Goal: Task Accomplishment & Management: Manage account settings

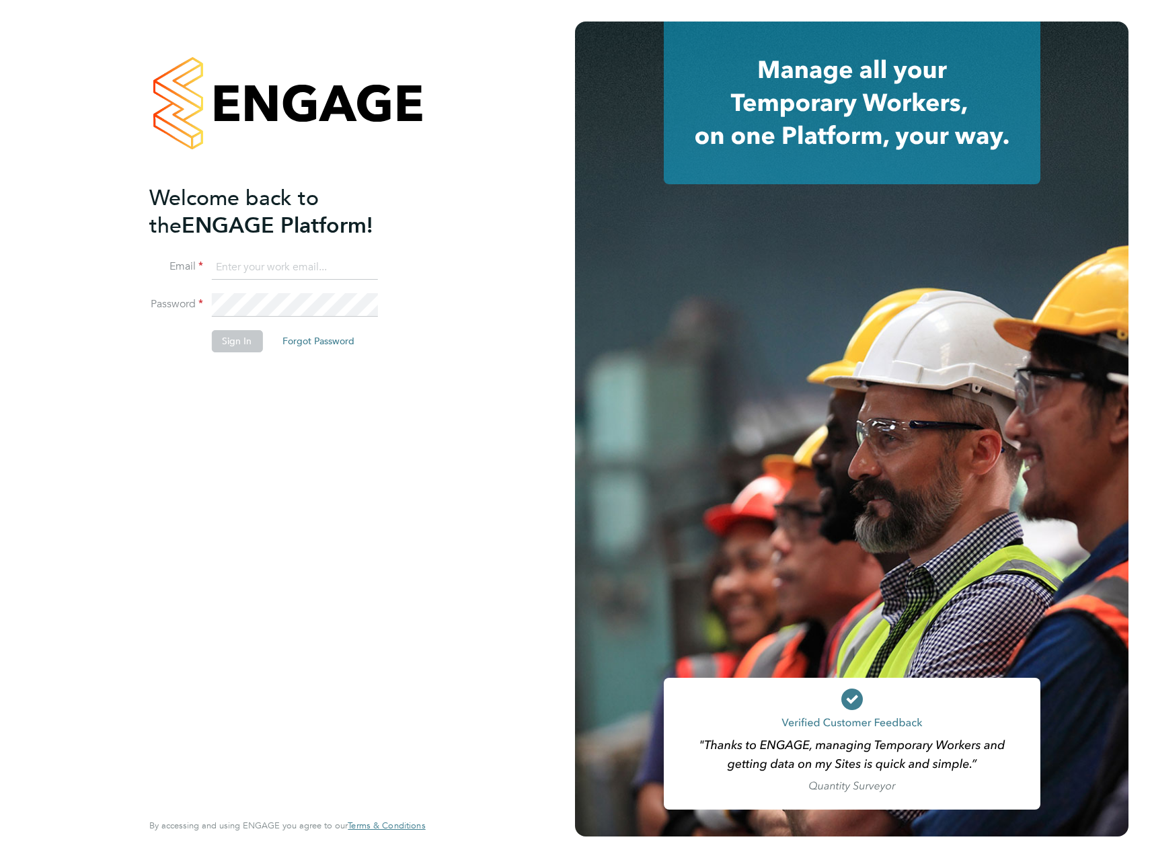
type input "craig.milner@vistry.co.uk"
click at [245, 348] on button "Sign In" at bounding box center [236, 341] width 51 height 22
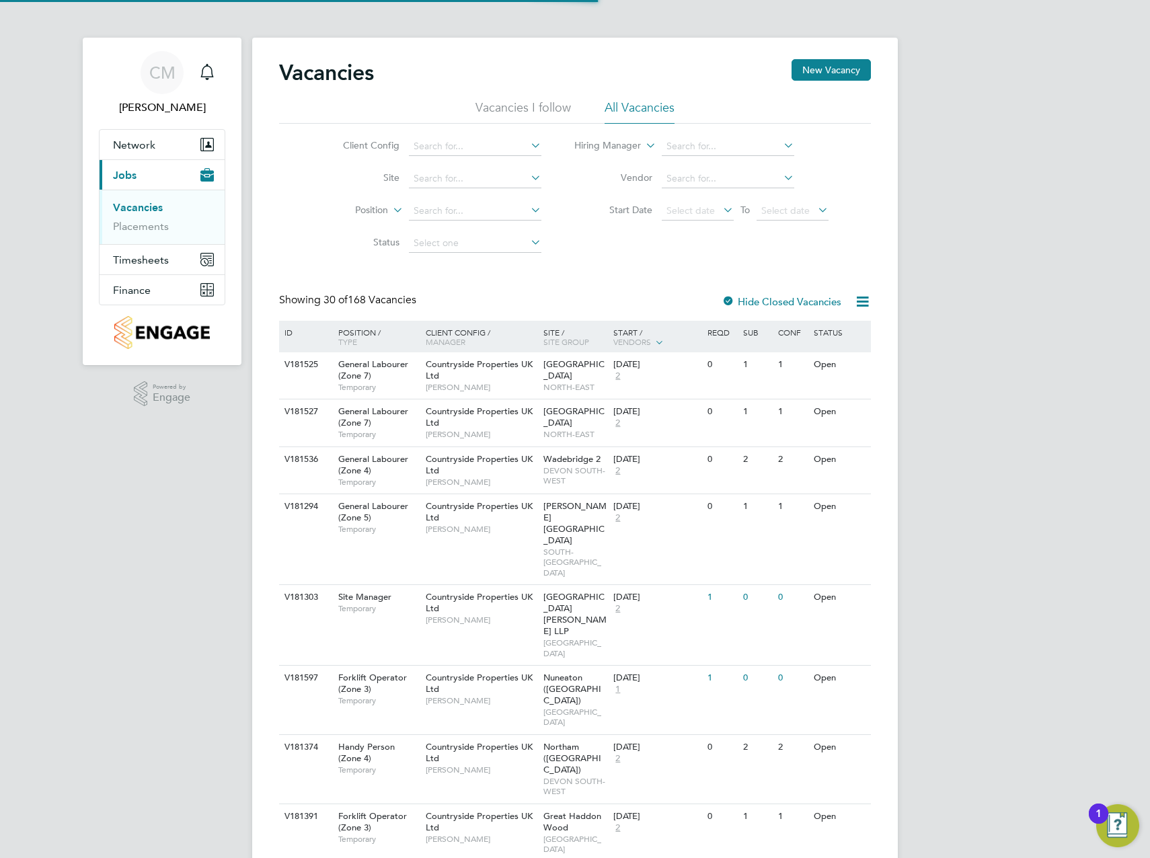
click at [149, 237] on ul "Vacancies Placements" at bounding box center [162, 217] width 125 height 54
click at [145, 231] on link "Placements" at bounding box center [141, 226] width 56 height 13
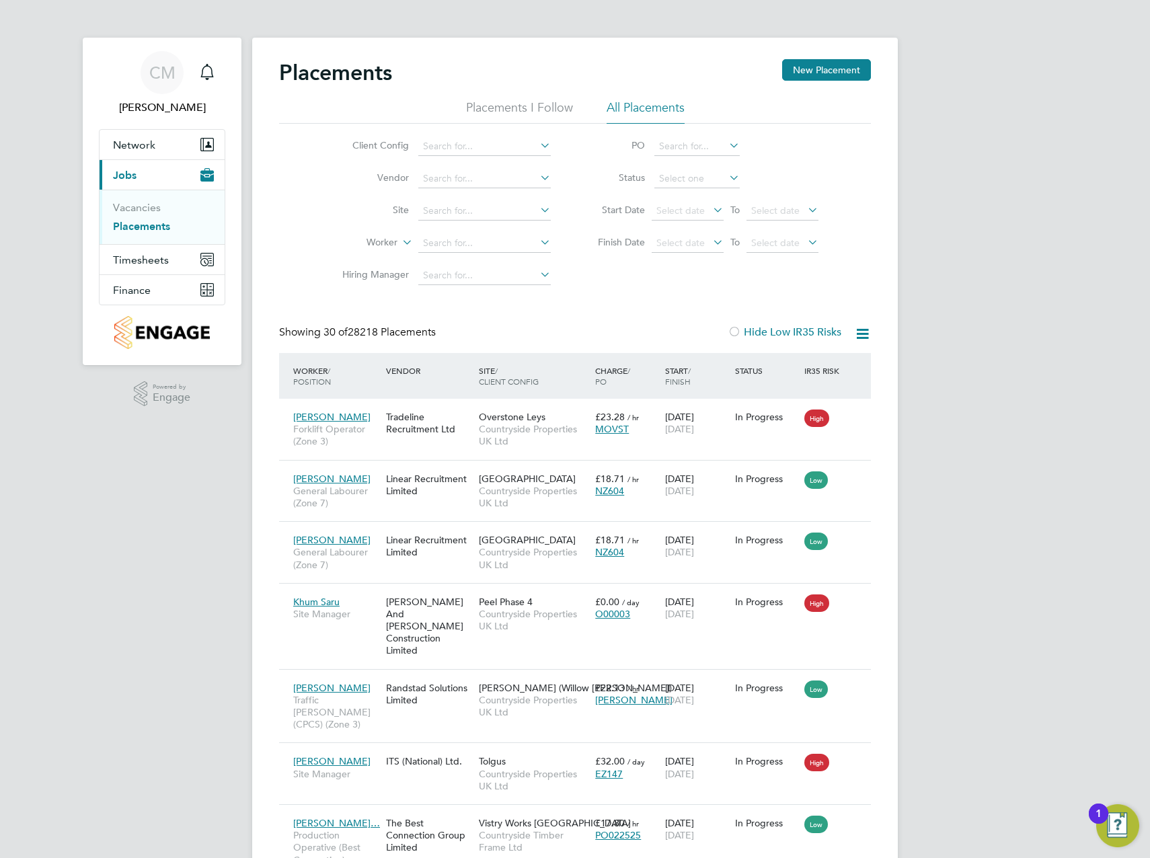
click at [539, 201] on li "Site" at bounding box center [441, 211] width 253 height 32
click at [537, 210] on icon at bounding box center [537, 209] width 0 height 19
click at [493, 253] on li "Collingtree - PH1B" at bounding box center [485, 248] width 134 height 18
type input "Collingtree - PH1B"
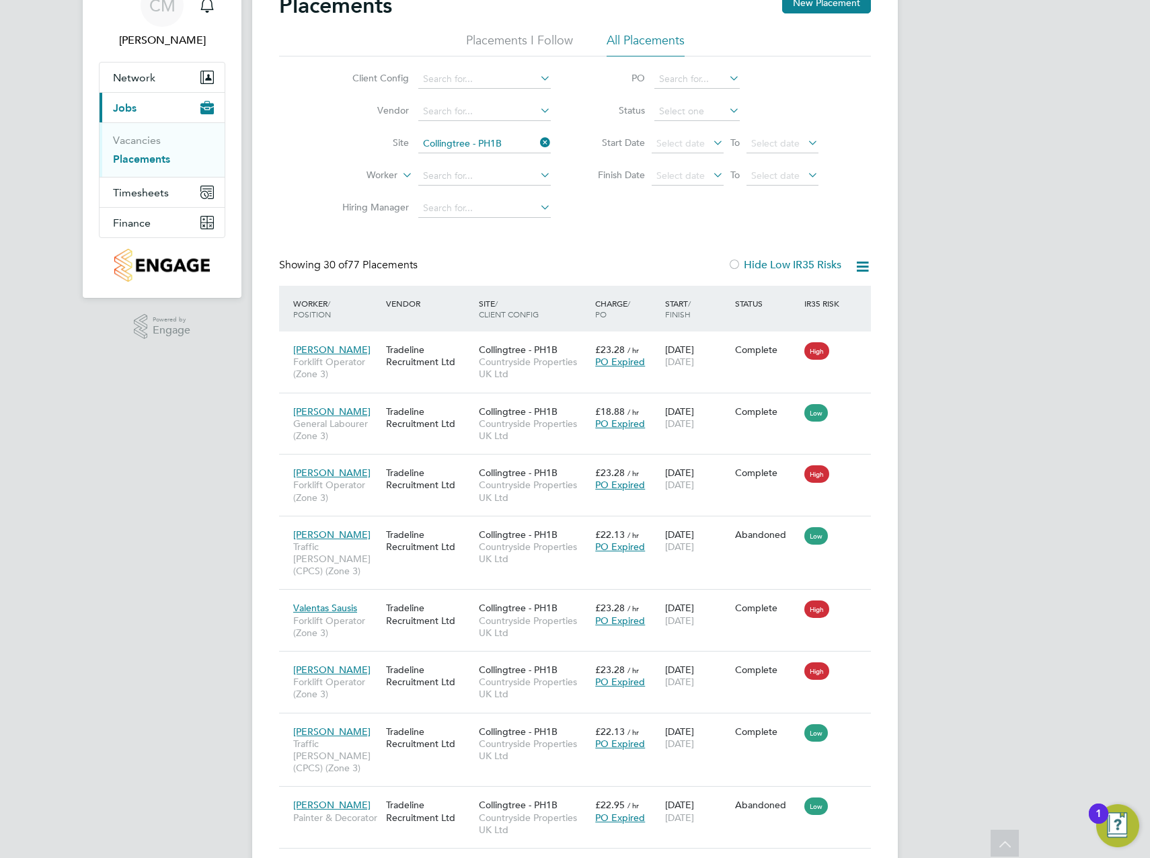
click at [537, 108] on icon at bounding box center [537, 110] width 0 height 19
type input "net"
click at [537, 109] on icon at bounding box center [537, 110] width 0 height 19
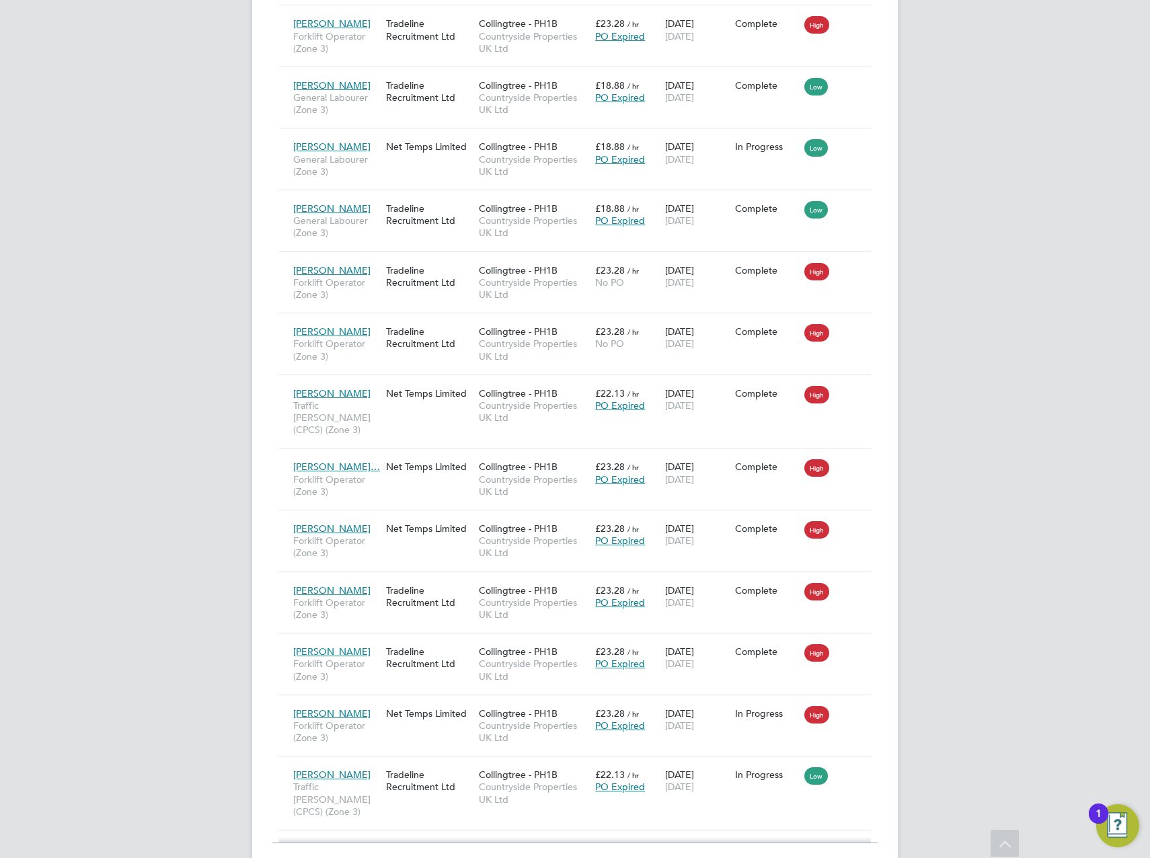
click at [857, 705] on icon at bounding box center [853, 713] width 13 height 16
click at [569, 701] on div "Collingtree - PH1B Countryside Properties UK Ltd" at bounding box center [533, 726] width 116 height 50
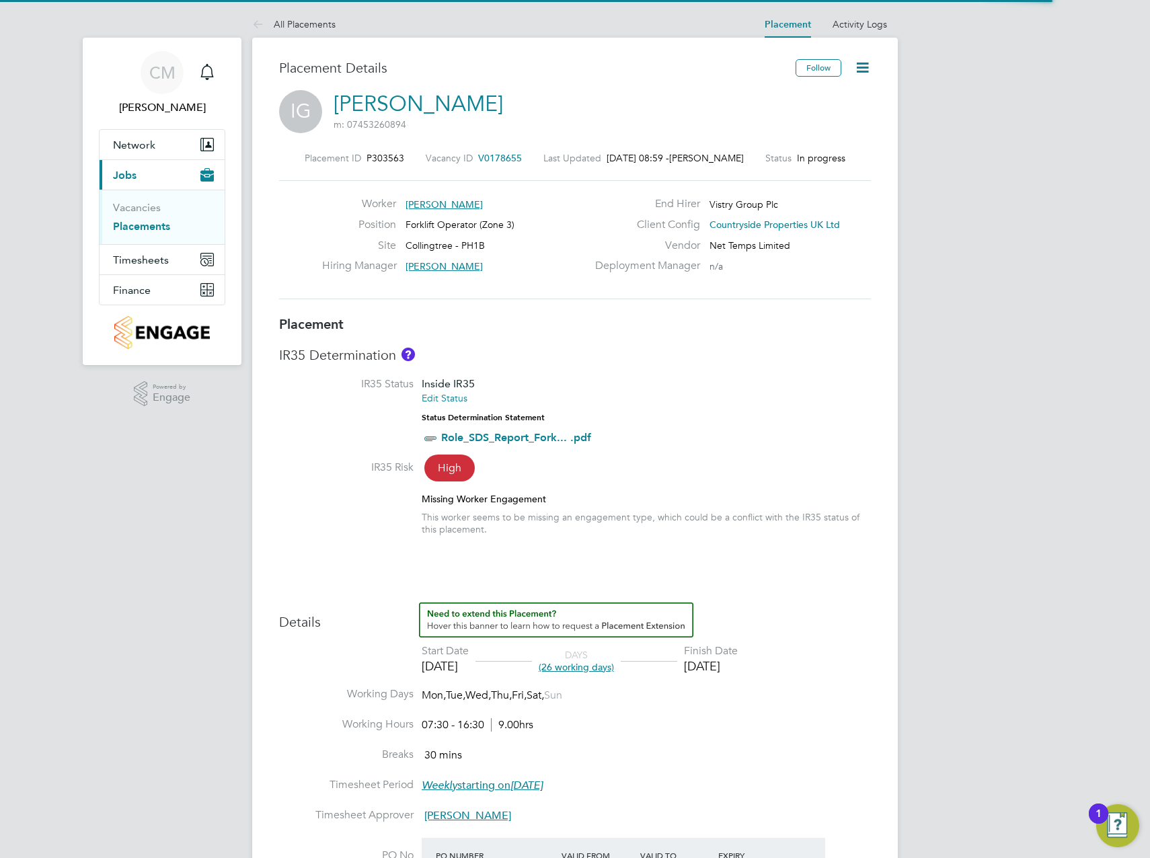
click at [860, 73] on icon at bounding box center [862, 67] width 17 height 17
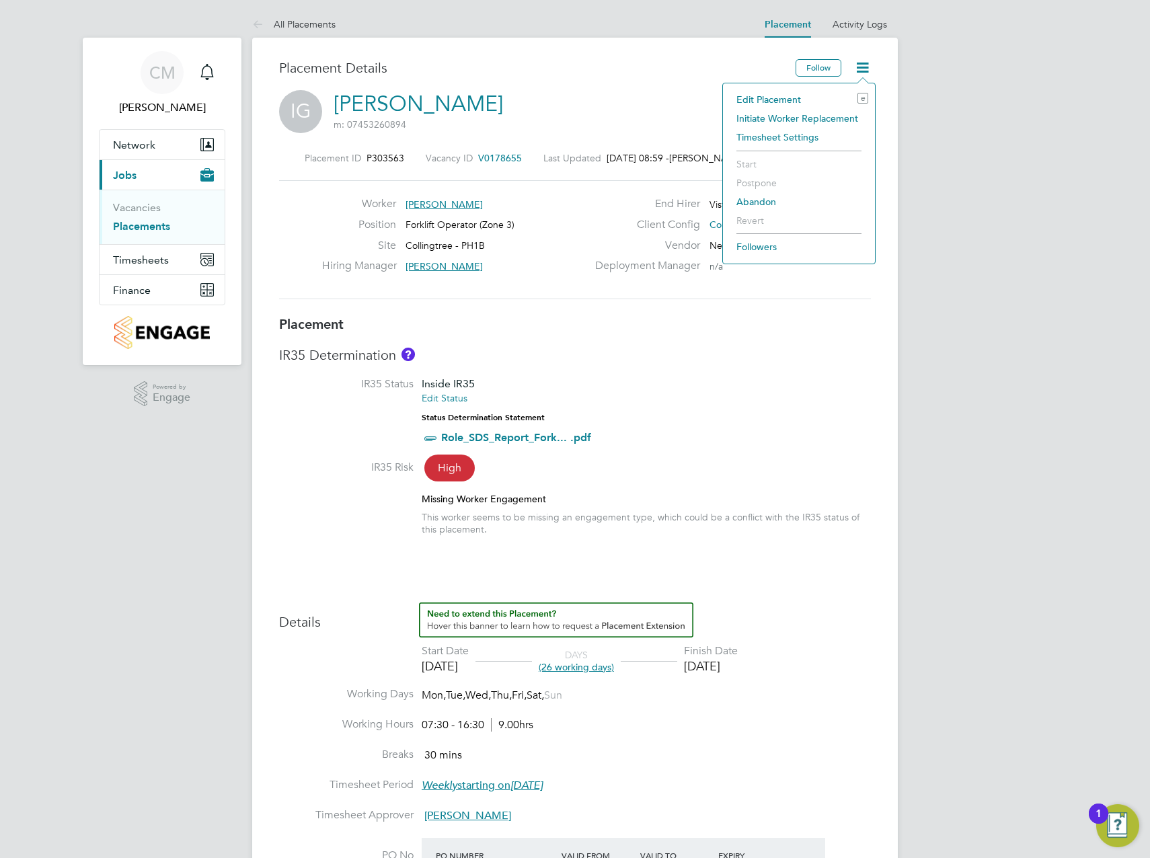
click at [773, 101] on li "Edit Placement e" at bounding box center [799, 99] width 139 height 19
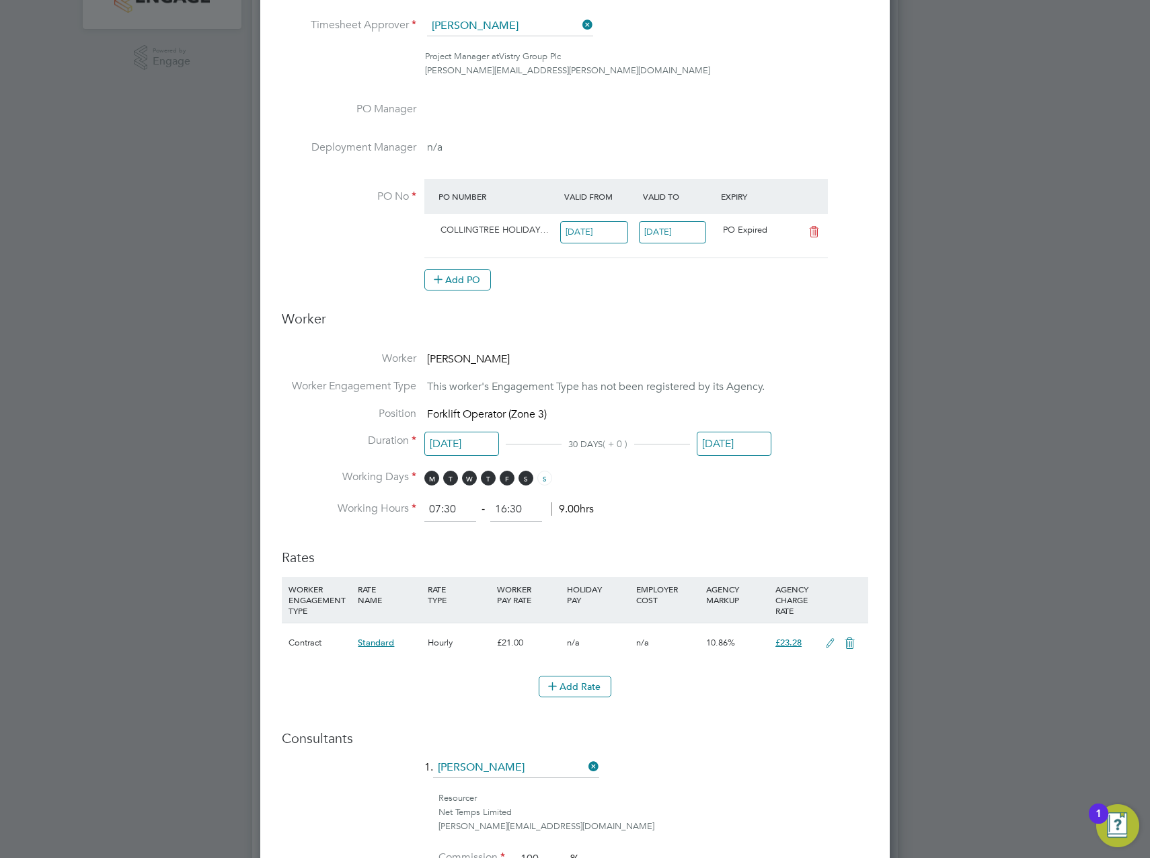
click at [672, 235] on input "[DATE]" at bounding box center [673, 232] width 68 height 22
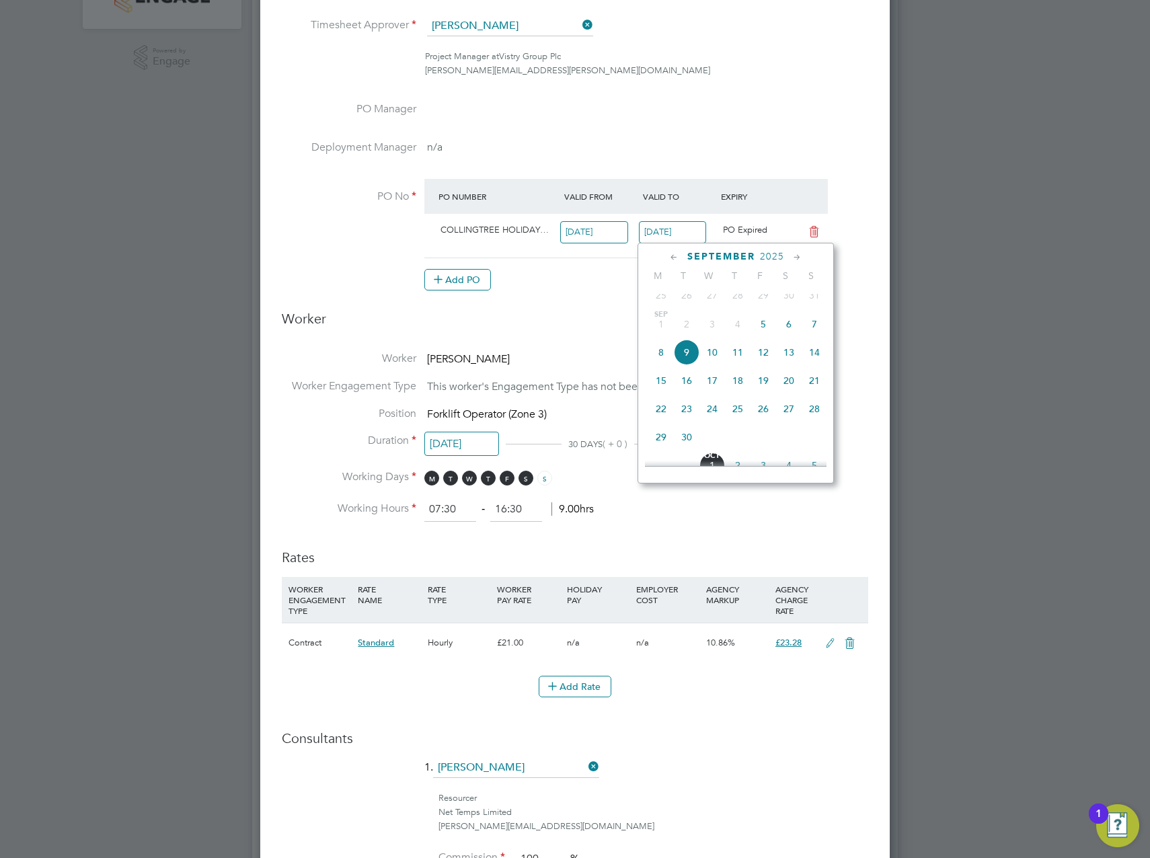
click at [796, 256] on icon at bounding box center [797, 257] width 13 height 15
click at [758, 418] on span "31" at bounding box center [764, 406] width 26 height 26
type input "[DATE]"
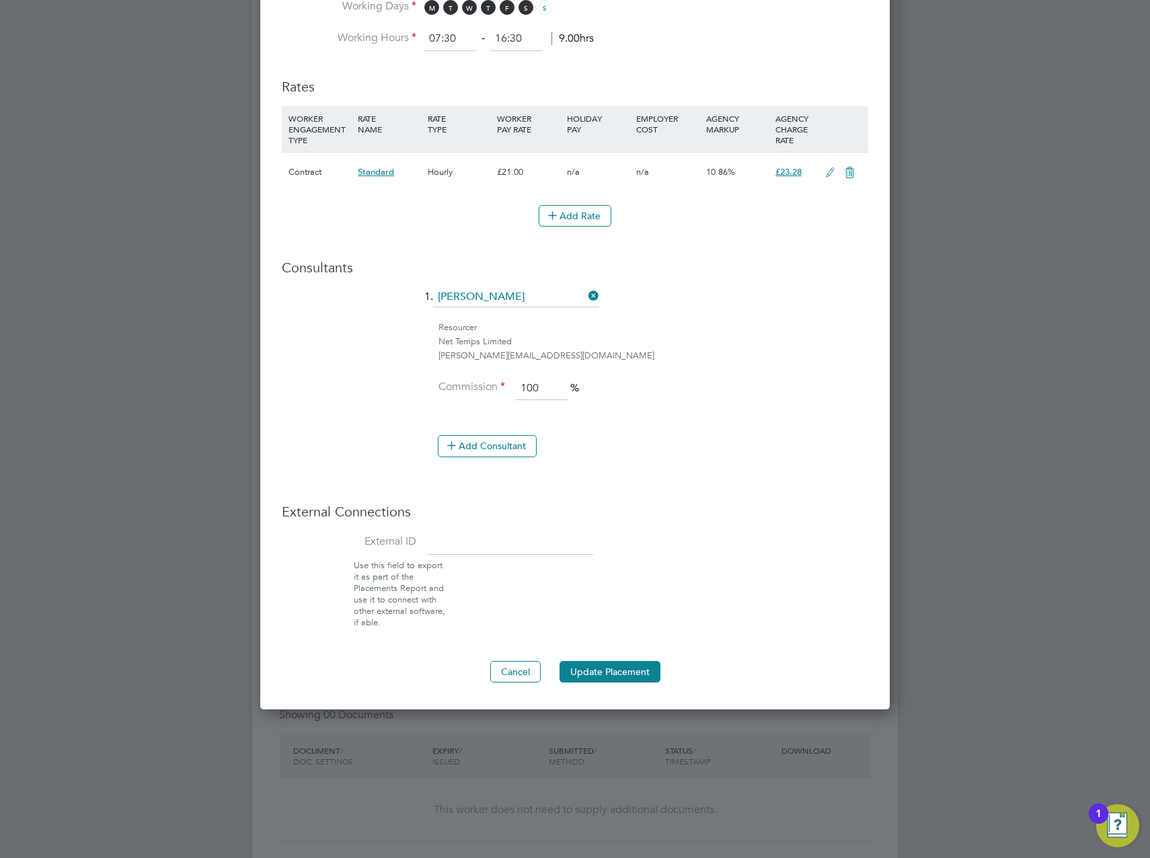
click at [634, 657] on ng-form "Deployment End Hirer Vistry Group Plc Client Config Countryside Properties UK L…" at bounding box center [575, 2] width 586 height 1360
click at [634, 660] on ng-form "Deployment End Hirer Vistry Group Plc Client Config Countryside Properties UK L…" at bounding box center [575, 2] width 586 height 1360
click at [635, 662] on button "Update Placement" at bounding box center [610, 672] width 101 height 22
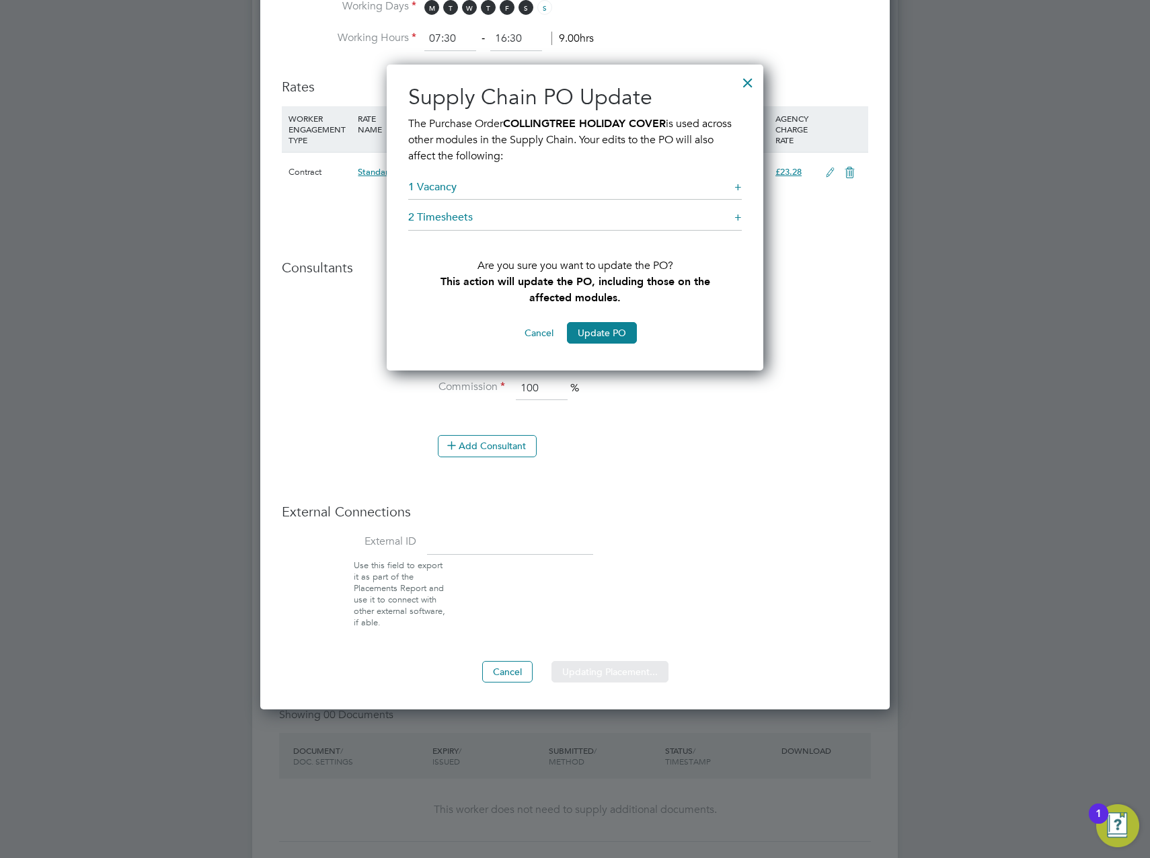
drag, startPoint x: 590, startPoint y: 320, endPoint x: 590, endPoint y: 335, distance: 14.8
click at [590, 321] on div "Sorry, we are having problems connecting to our services." at bounding box center [575, 354] width 646 height 2300
click at [590, 336] on div "Sorry, we are having problems connecting to our services." at bounding box center [575, 354] width 646 height 2300
click at [600, 327] on button "Update PO" at bounding box center [602, 333] width 70 height 22
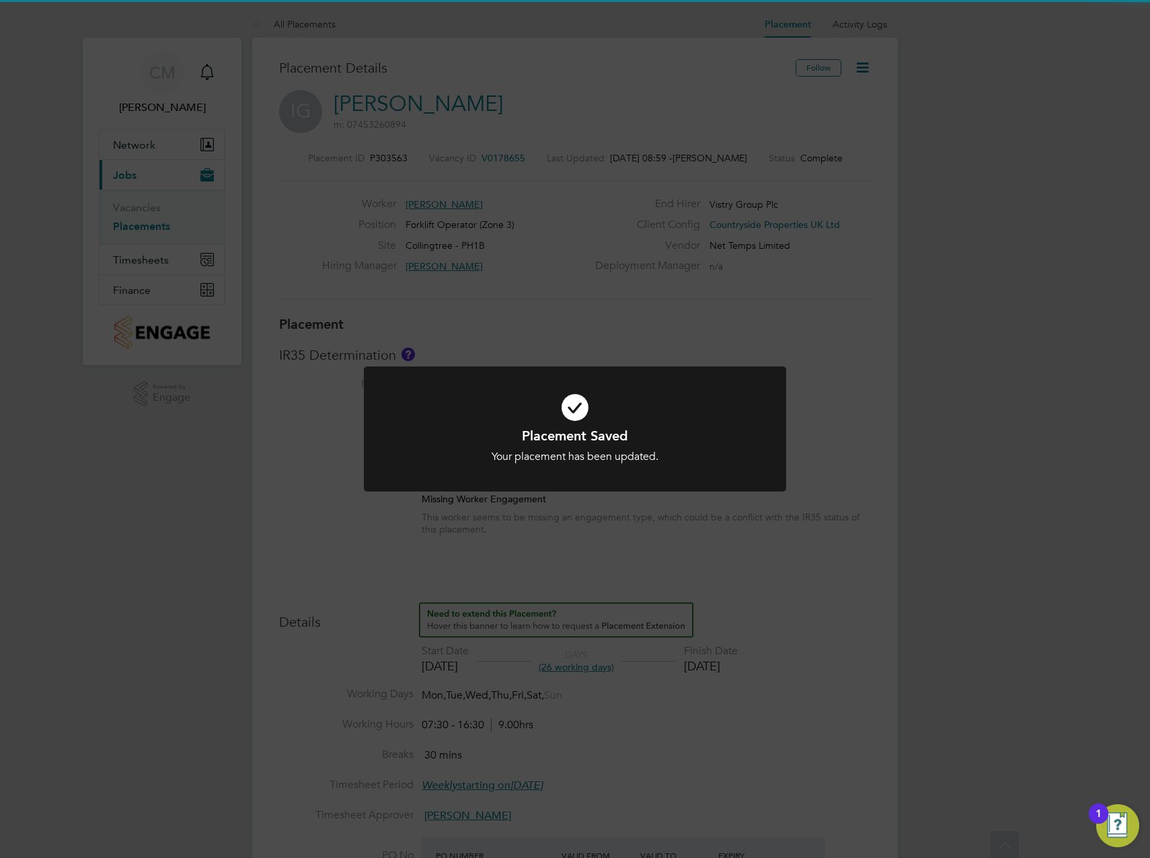
click at [654, 451] on div "Your placement has been updated." at bounding box center [575, 457] width 350 height 14
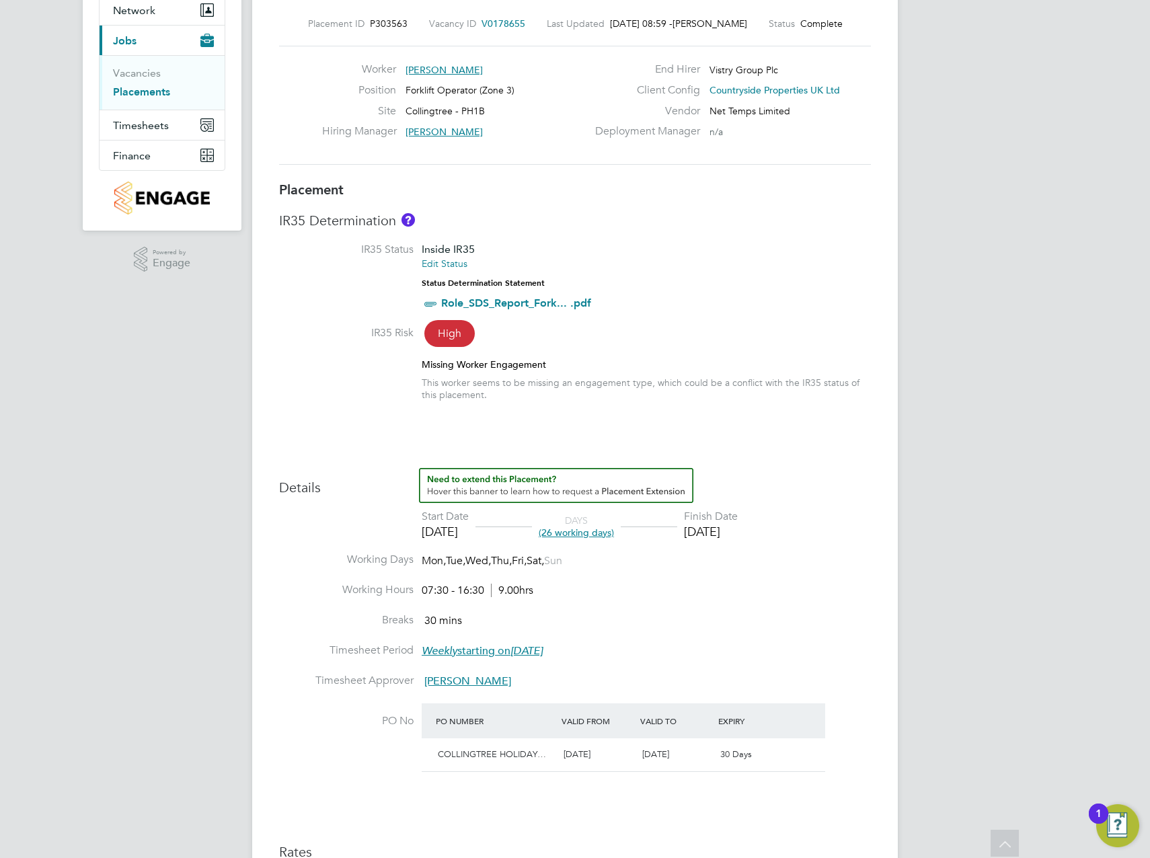
drag, startPoint x: 642, startPoint y: 753, endPoint x: 707, endPoint y: 751, distance: 65.9
click at [707, 751] on div "[DATE]" at bounding box center [676, 755] width 79 height 22
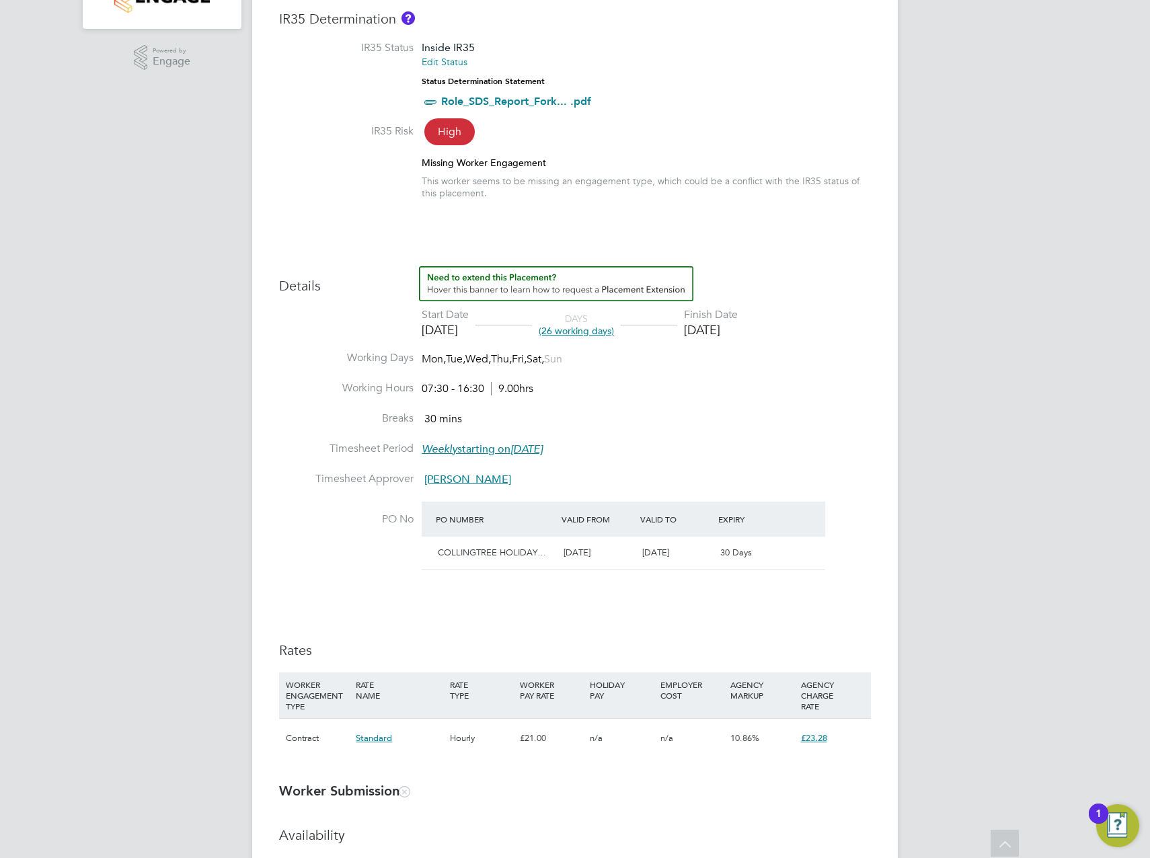
click at [734, 334] on div "[DATE]" at bounding box center [711, 329] width 54 height 15
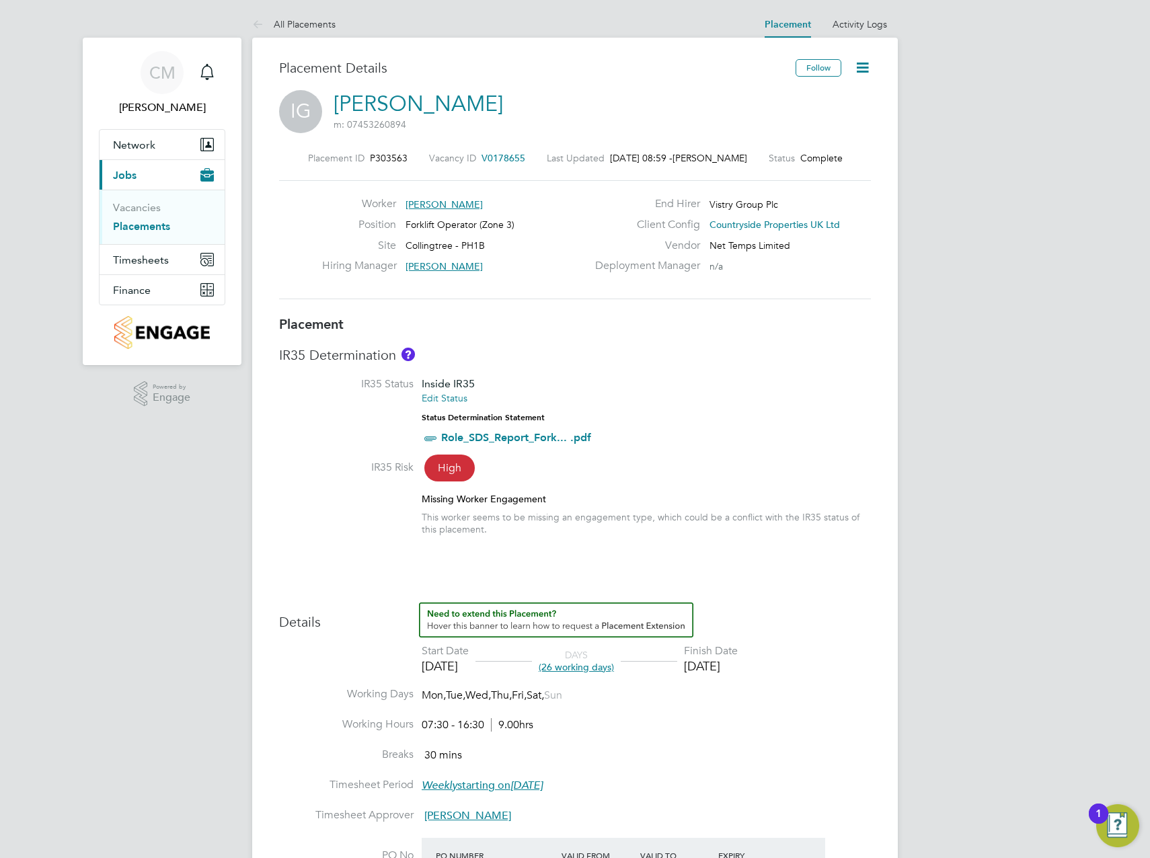
click at [861, 74] on icon at bounding box center [862, 67] width 17 height 17
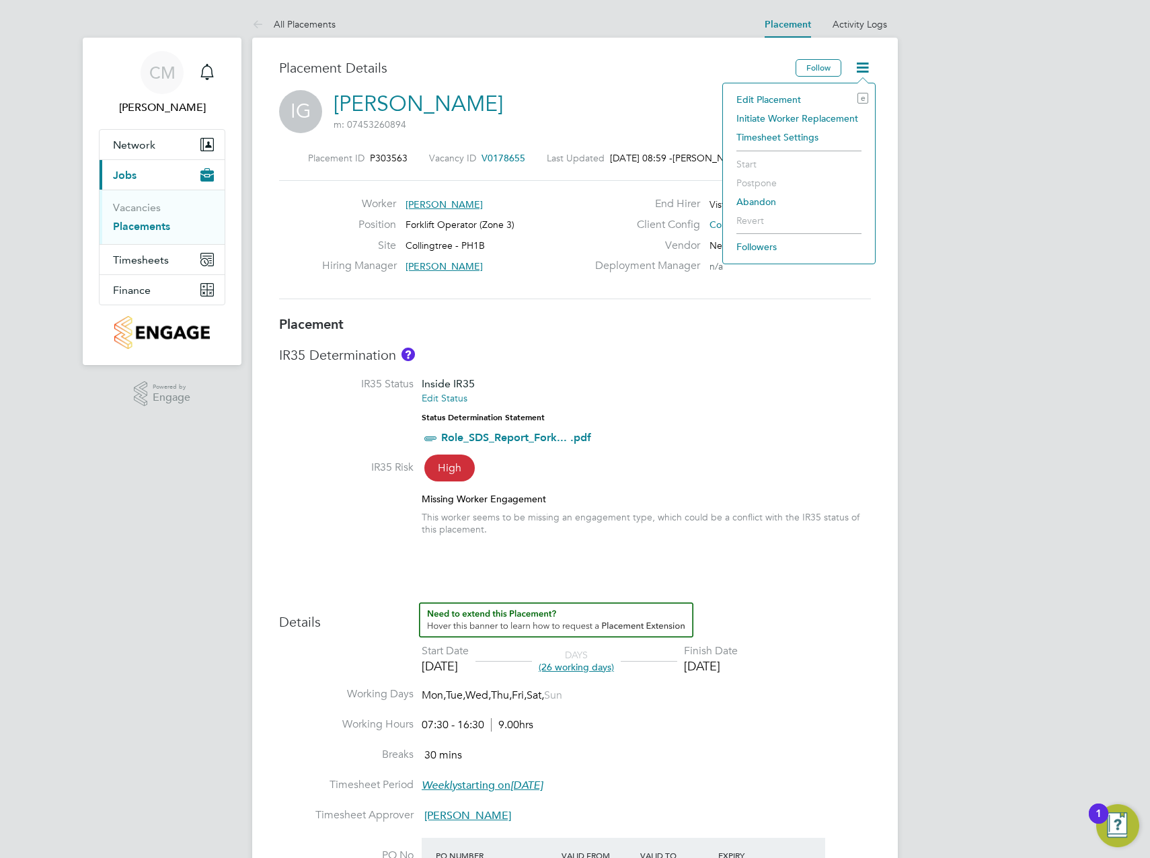
click at [804, 94] on li "Edit Placement e" at bounding box center [799, 99] width 139 height 19
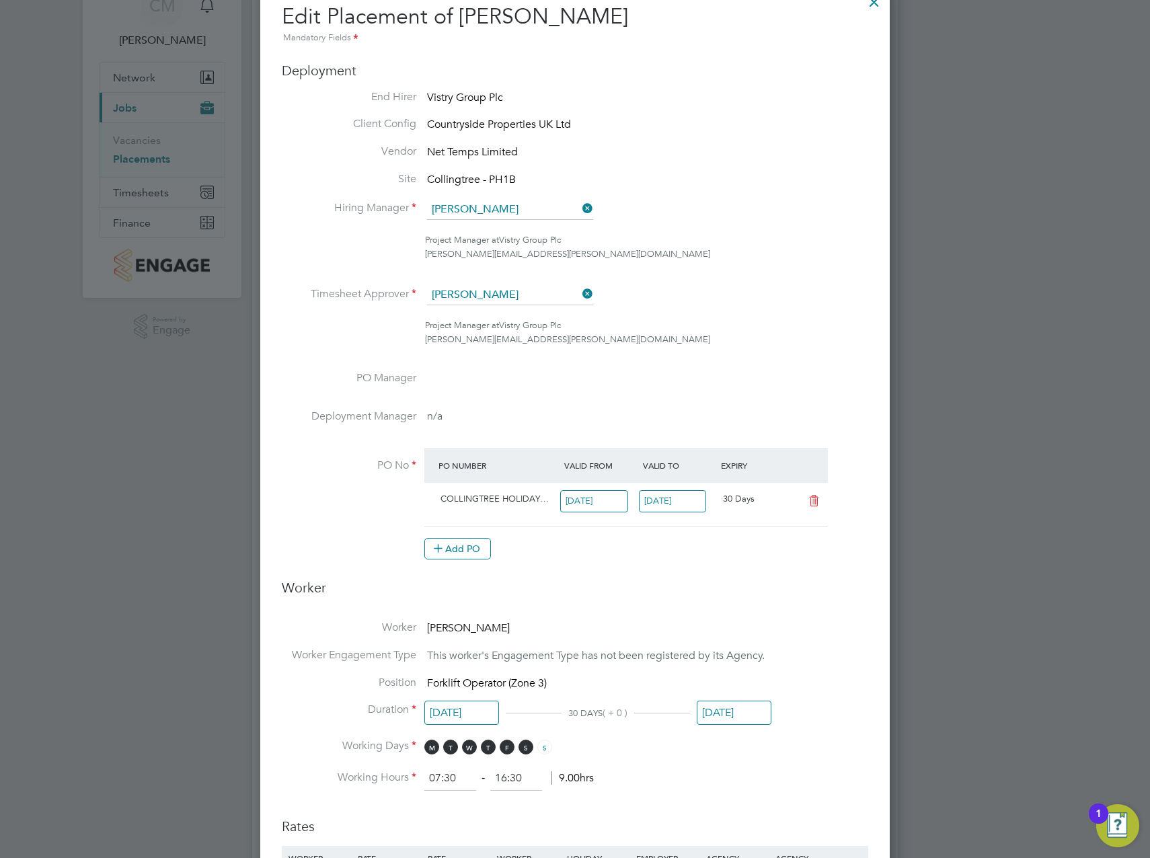
click at [743, 707] on input "[DATE]" at bounding box center [734, 713] width 75 height 25
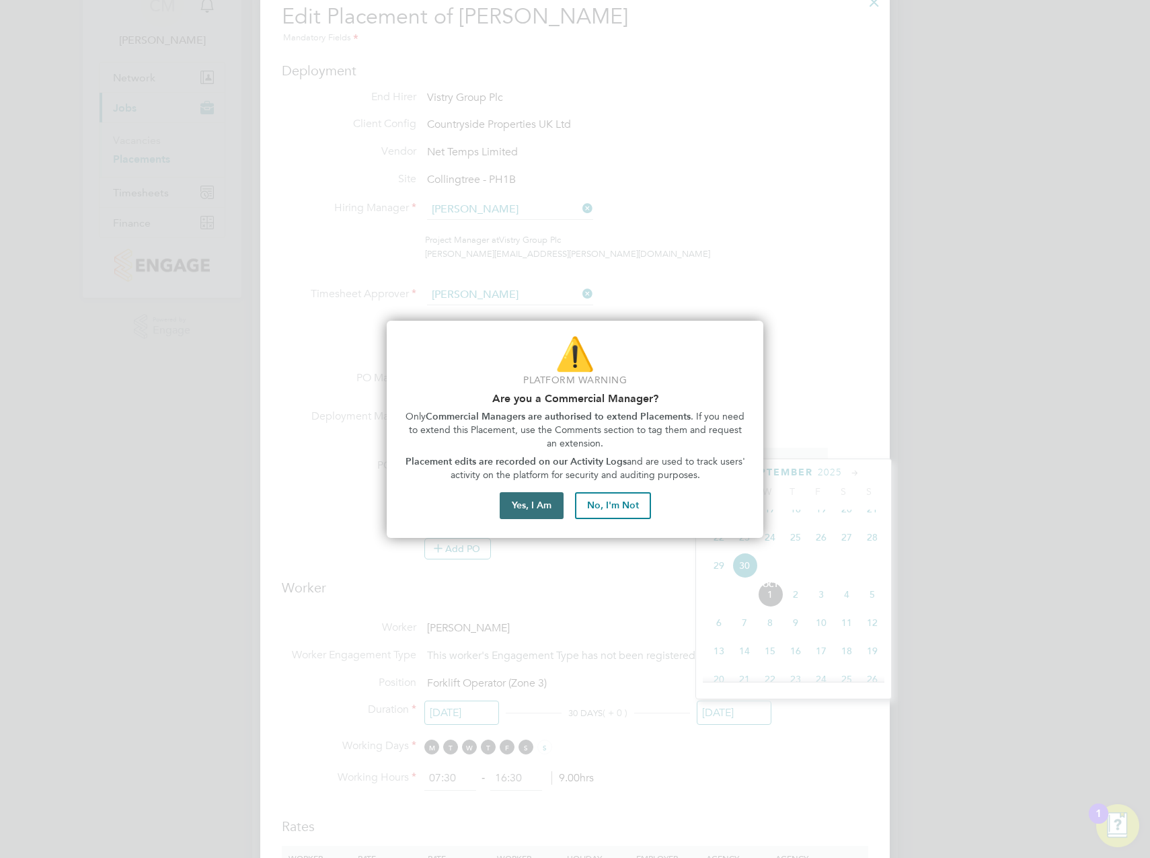
click at [532, 506] on button "Yes, I Am" at bounding box center [532, 505] width 64 height 27
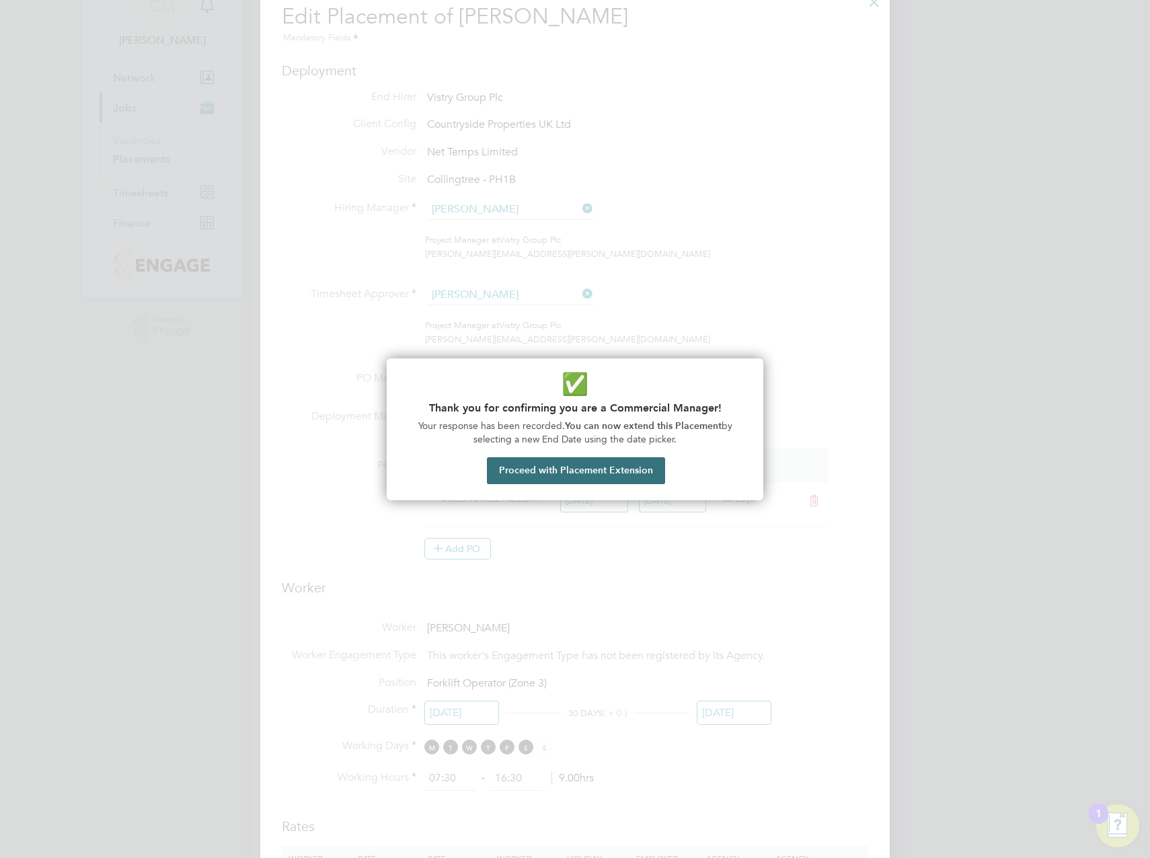
click at [588, 467] on button "Proceed with Placement Extension" at bounding box center [576, 470] width 178 height 27
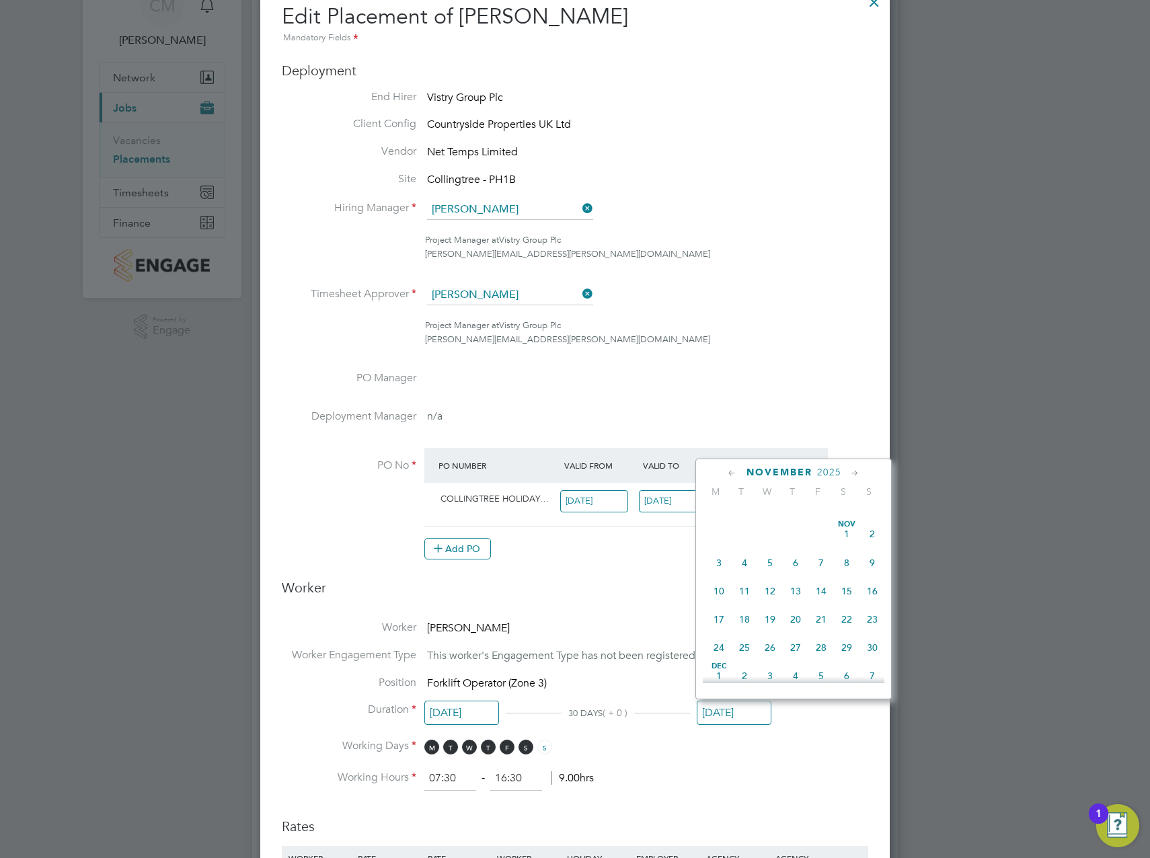
click at [818, 518] on span "31" at bounding box center [821, 506] width 26 height 26
type input "[DATE]"
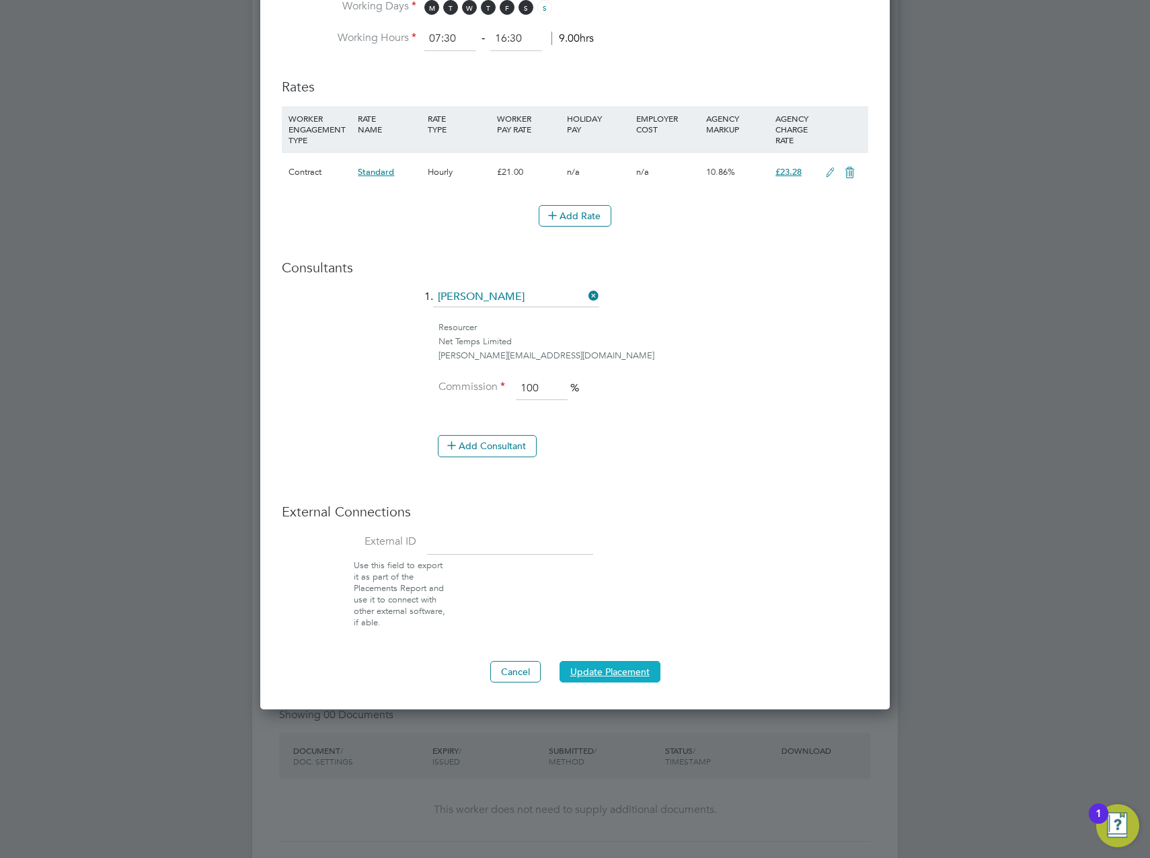
click at [606, 665] on button "Update Placement" at bounding box center [610, 672] width 101 height 22
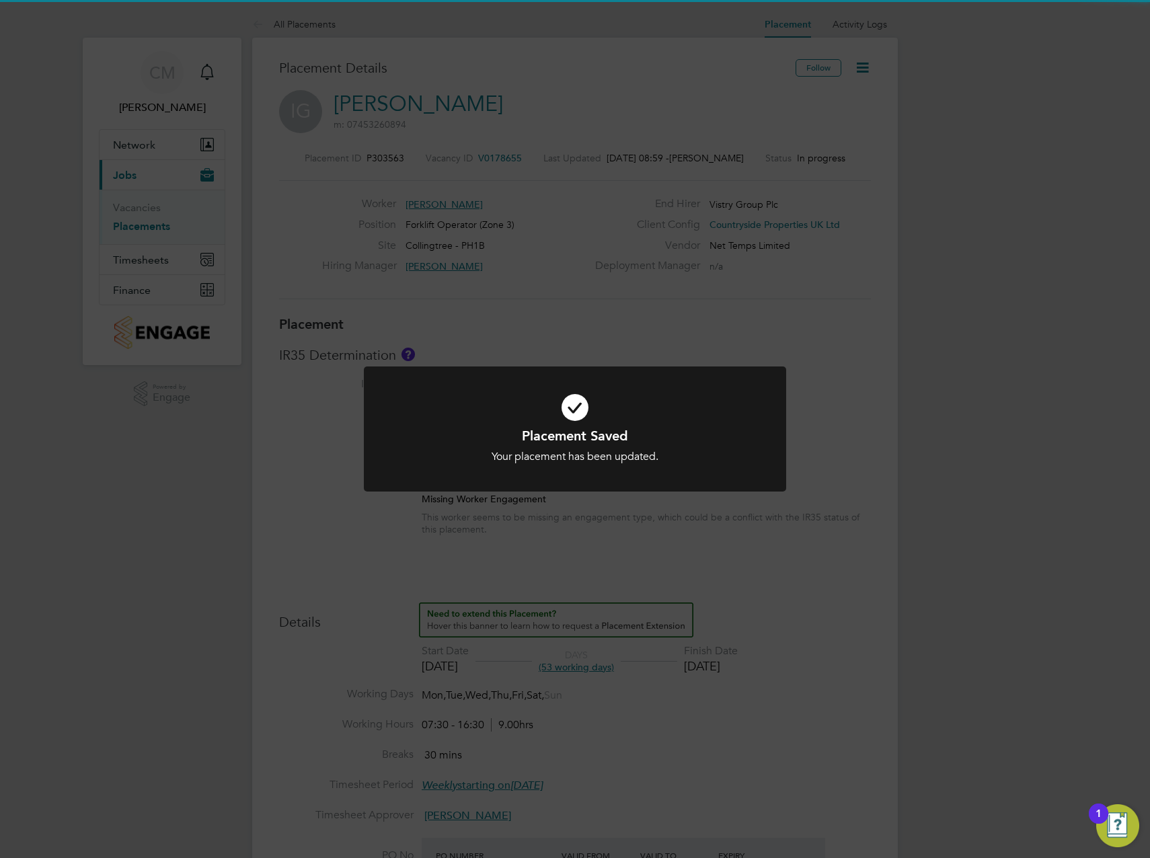
click at [745, 445] on div "Placement Saved Your placement has been updated. Cancel Okay" at bounding box center [575, 445] width 350 height 37
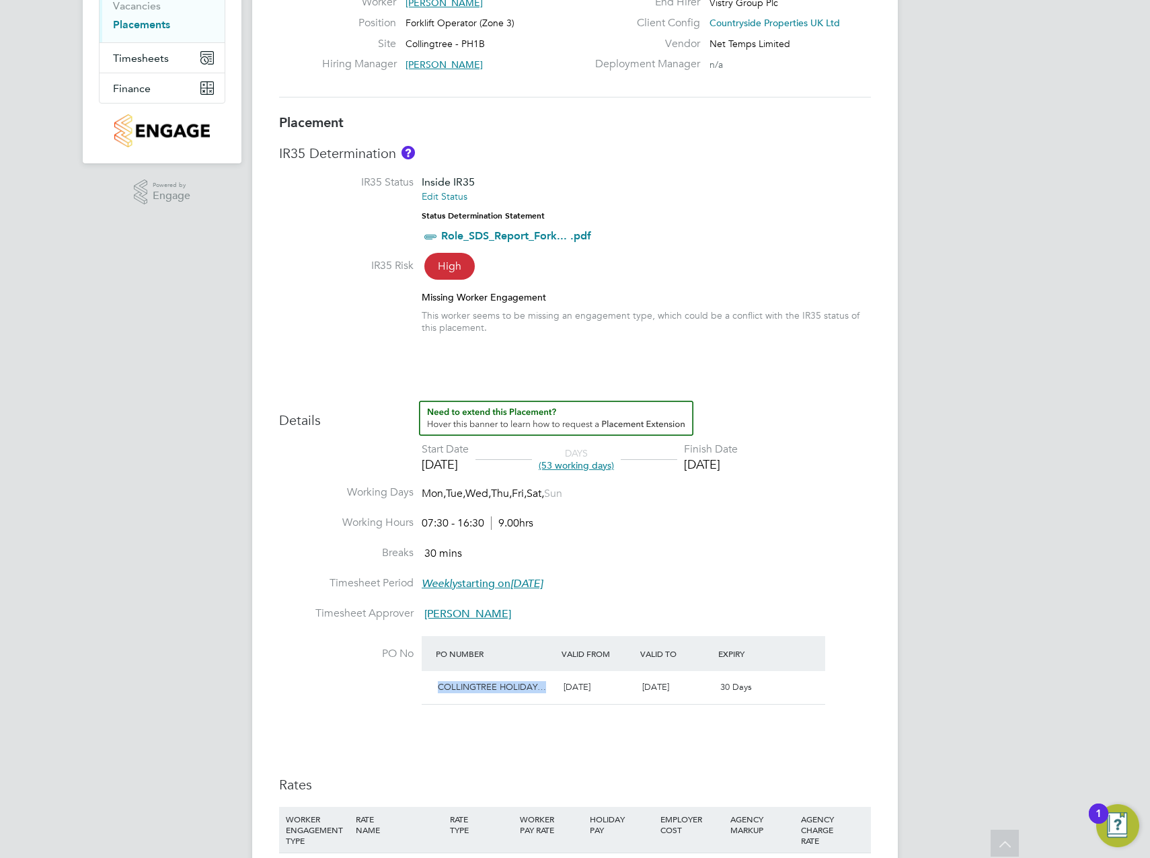
drag, startPoint x: 440, startPoint y: 683, endPoint x: 552, endPoint y: 681, distance: 112.3
click at [552, 681] on div "COLLINGTREE HOLIDAY…" at bounding box center [495, 688] width 126 height 22
drag, startPoint x: 552, startPoint y: 681, endPoint x: 927, endPoint y: 469, distance: 430.3
